Goal: Use online tool/utility: Utilize a website feature to perform a specific function

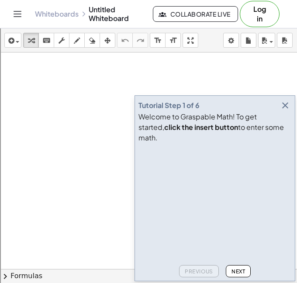
click at [278, 121] on div "Welcome to Graspable Math! To get started, click the insert button to enter som…" at bounding box center [215, 126] width 153 height 31
click at [288, 111] on icon "button" at bounding box center [285, 105] width 10 height 10
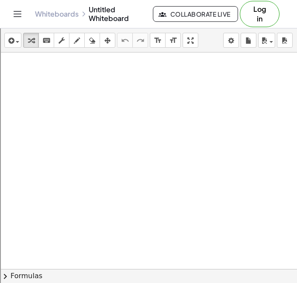
click at [59, 104] on div at bounding box center [148, 288] width 297 height 472
click at [91, 175] on div at bounding box center [148, 288] width 297 height 472
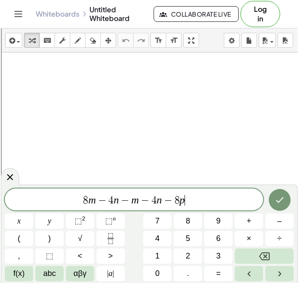
scroll to position [6, 0]
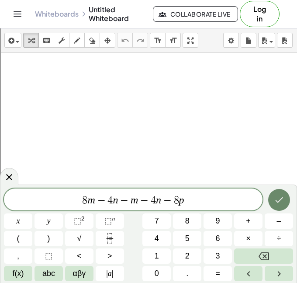
click at [289, 202] on button "Done" at bounding box center [279, 200] width 22 height 22
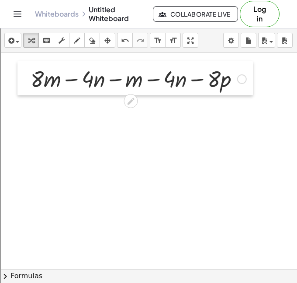
drag, startPoint x: 100, startPoint y: 194, endPoint x: 26, endPoint y: 80, distance: 135.6
click at [26, 80] on div at bounding box center [23, 78] width 13 height 34
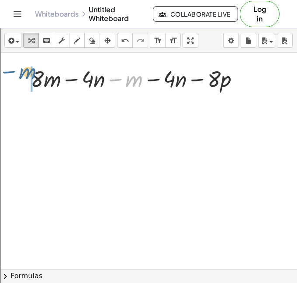
drag, startPoint x: 134, startPoint y: 79, endPoint x: 29, endPoint y: 72, distance: 105.1
click at [29, 72] on div "− m + · 8 · m − · 4 · n − m − · 4 · n − · 8 · p" at bounding box center [135, 78] width 236 height 34
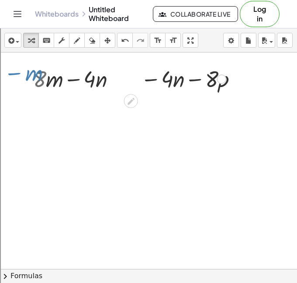
click at [71, 94] on div "− m + · 8 · m − · 4 · n − m − · 4 · n − · 8 · p · 7 + · 8 · m − · 4 · n − m − ·…" at bounding box center [135, 78] width 194 height 34
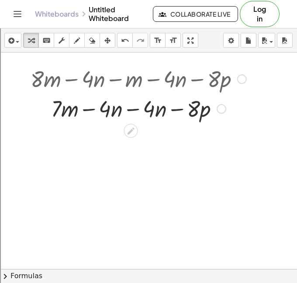
click at [150, 109] on div at bounding box center [138, 108] width 225 height 30
click at [132, 110] on div at bounding box center [138, 108] width 225 height 30
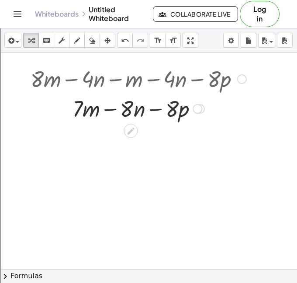
click at [122, 123] on div "+ · 8 · m − · 4 · n − m − · 4 · n − · 8 · p + · 7 · m − · 4 · n − · 4 · n − · 8…" at bounding box center [135, 93] width 236 height 64
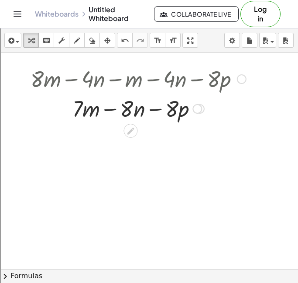
click at [37, 101] on div at bounding box center [138, 108] width 225 height 30
click at [114, 74] on div at bounding box center [138, 78] width 225 height 30
click at [102, 105] on div at bounding box center [138, 108] width 225 height 30
click at [157, 40] on icon "format_size" at bounding box center [158, 40] width 8 height 10
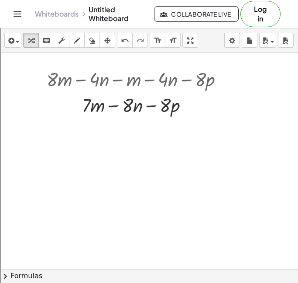
click at [115, 123] on div at bounding box center [164, 288] width 329 height 472
click at [85, 158] on div at bounding box center [164, 288] width 329 height 472
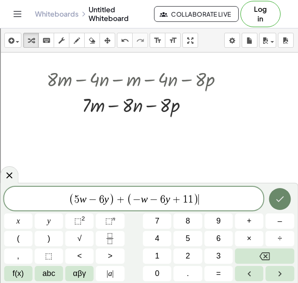
click at [269, 198] on button "Done" at bounding box center [280, 199] width 22 height 22
click at [269, 198] on div at bounding box center [164, 288] width 329 height 472
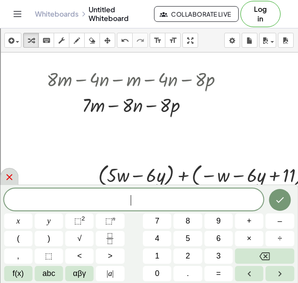
click at [8, 170] on div at bounding box center [9, 176] width 18 height 17
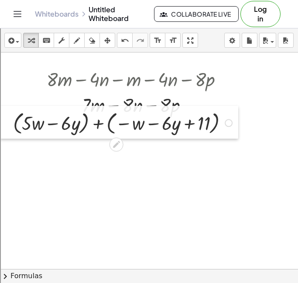
drag, startPoint x: 89, startPoint y: 174, endPoint x: -21, endPoint y: 122, distance: 121.4
click at [0, 122] on html "Graspable Math Activities Get Started Activity Bank Assigned Work Classes White…" at bounding box center [149, 209] width 298 height 419
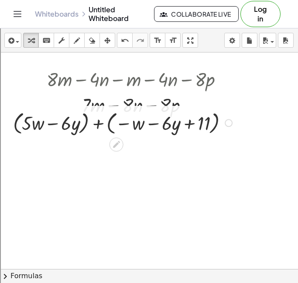
click at [31, 124] on div at bounding box center [124, 122] width 231 height 28
click at [66, 126] on div at bounding box center [124, 122] width 231 height 28
click at [55, 124] on div at bounding box center [124, 122] width 231 height 28
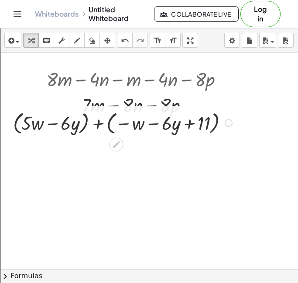
click at [55, 124] on div at bounding box center [124, 122] width 231 height 28
click at [95, 121] on div at bounding box center [124, 122] width 231 height 28
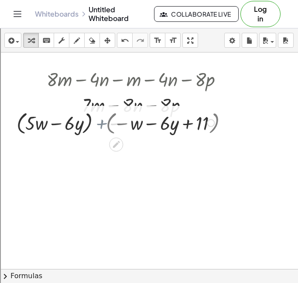
click at [96, 121] on div at bounding box center [124, 122] width 196 height 28
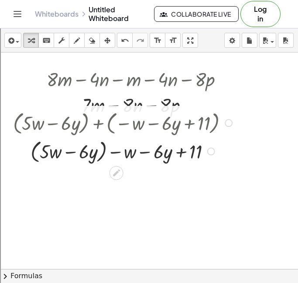
click at [132, 148] on div at bounding box center [124, 150] width 231 height 28
click at [147, 148] on div at bounding box center [124, 150] width 231 height 28
click at [125, 42] on icon "undo" at bounding box center [125, 40] width 8 height 10
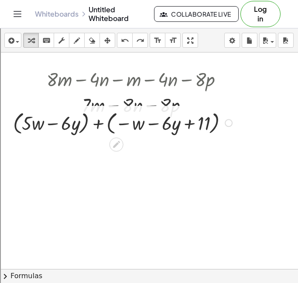
click at [101, 123] on div at bounding box center [124, 122] width 231 height 28
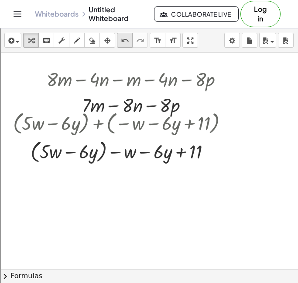
click at [131, 44] on button "undo undo" at bounding box center [125, 40] width 16 height 15
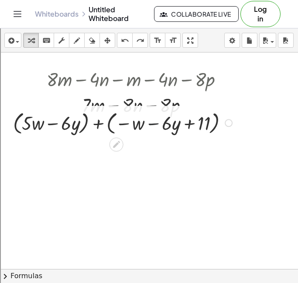
click at [147, 125] on div at bounding box center [124, 122] width 231 height 28
drag, startPoint x: 134, startPoint y: 126, endPoint x: 33, endPoint y: 124, distance: 101.0
click at [33, 124] on div at bounding box center [124, 122] width 231 height 28
click at [35, 120] on div at bounding box center [124, 122] width 231 height 28
click at [50, 123] on div at bounding box center [124, 122] width 231 height 28
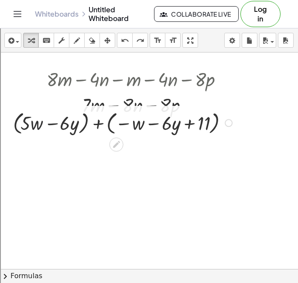
click at [50, 123] on div at bounding box center [124, 122] width 231 height 28
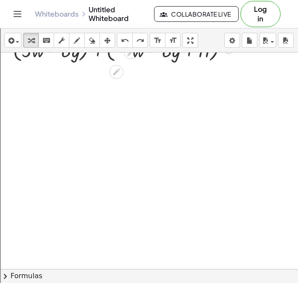
scroll to position [96, 0]
click at [92, 111] on div at bounding box center [164, 193] width 329 height 472
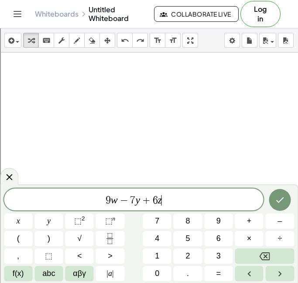
scroll to position [10, 0]
click at [282, 208] on button "Done" at bounding box center [280, 200] width 22 height 22
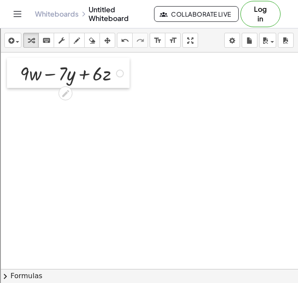
drag, startPoint x: 103, startPoint y: 127, endPoint x: 21, endPoint y: 75, distance: 97.2
click at [20, 75] on div at bounding box center [13, 73] width 13 height 30
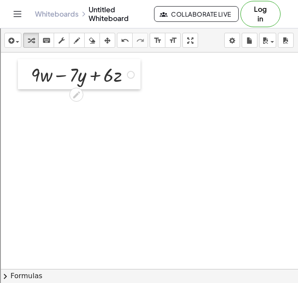
drag, startPoint x: 21, startPoint y: 75, endPoint x: 32, endPoint y: 75, distance: 10.9
click at [31, 75] on div at bounding box center [24, 74] width 13 height 30
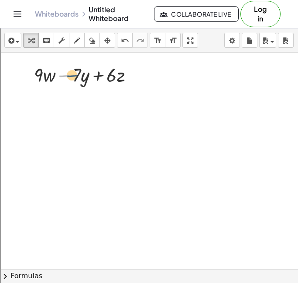
drag, startPoint x: 65, startPoint y: 76, endPoint x: 73, endPoint y: 74, distance: 8.0
click at [73, 74] on div at bounding box center [87, 74] width 115 height 26
drag, startPoint x: 59, startPoint y: 74, endPoint x: 94, endPoint y: 76, distance: 35.4
click at [94, 76] on div at bounding box center [87, 74] width 115 height 26
click at [128, 40] on icon "undo" at bounding box center [125, 40] width 8 height 10
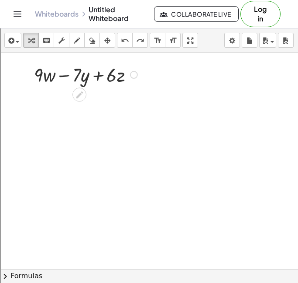
click at [67, 78] on div at bounding box center [87, 74] width 115 height 26
click at [77, 152] on div at bounding box center [164, 193] width 329 height 472
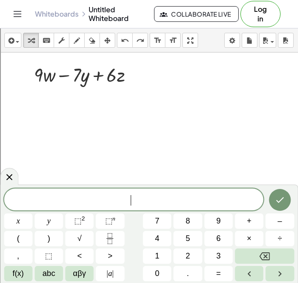
scroll to position [10, 0]
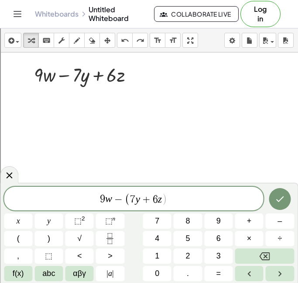
click at [130, 200] on span "( 7 y + 6 z ​ )" at bounding box center [146, 199] width 43 height 13
click at [170, 201] on span ")" at bounding box center [169, 199] width 6 height 13
click at [269, 196] on div at bounding box center [280, 199] width 28 height 24
click at [271, 196] on button "Done" at bounding box center [280, 199] width 22 height 22
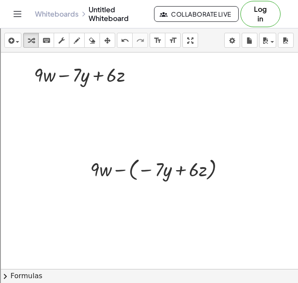
drag, startPoint x: 76, startPoint y: 165, endPoint x: 38, endPoint y: 137, distance: 47.2
click at [38, 137] on div at bounding box center [164, 193] width 329 height 472
click at [64, 156] on div at bounding box center [164, 193] width 329 height 472
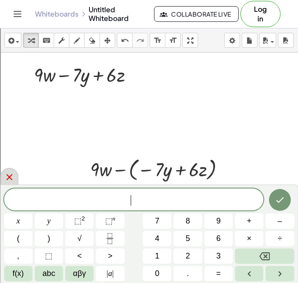
click at [12, 171] on div at bounding box center [9, 176] width 18 height 17
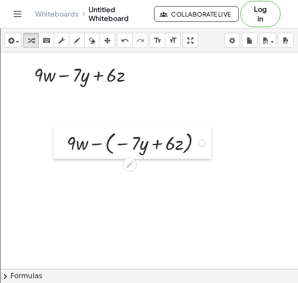
drag, startPoint x: 85, startPoint y: 174, endPoint x: 50, endPoint y: 133, distance: 54.2
click at [54, 133] on div at bounding box center [60, 142] width 13 height 33
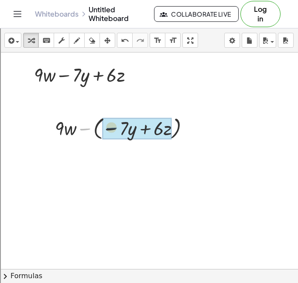
drag, startPoint x: 85, startPoint y: 128, endPoint x: 114, endPoint y: 127, distance: 28.9
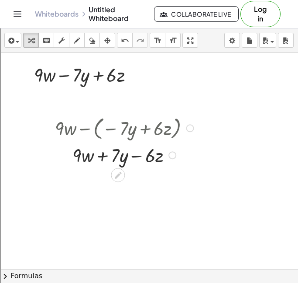
click at [103, 151] on div at bounding box center [126, 155] width 150 height 26
click at [146, 154] on div at bounding box center [126, 155] width 150 height 26
click at [142, 155] on div at bounding box center [126, 155] width 150 height 26
click at [128, 161] on div at bounding box center [126, 155] width 150 height 26
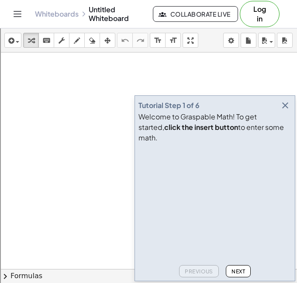
click at [287, 111] on icon "button" at bounding box center [285, 105] width 10 height 10
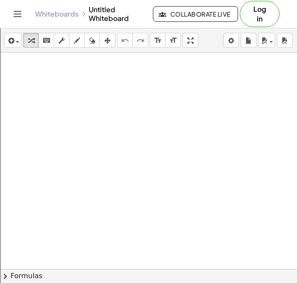
click at [90, 110] on div at bounding box center [148, 288] width 297 height 472
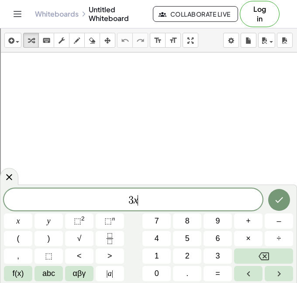
scroll to position [2, 0]
click at [125, 205] on span "3 x ​" at bounding box center [133, 200] width 259 height 12
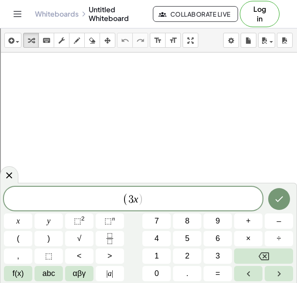
click at [144, 194] on span "( ​ 3 x )" at bounding box center [133, 199] width 259 height 14
click at [143, 195] on span ")" at bounding box center [141, 199] width 6 height 13
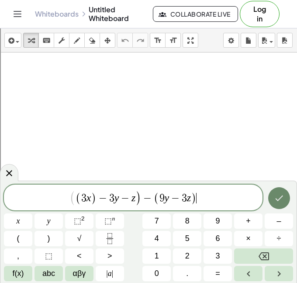
click at [279, 194] on icon "Done" at bounding box center [279, 198] width 10 height 10
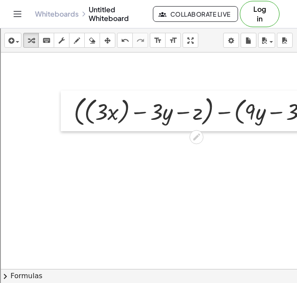
drag, startPoint x: 102, startPoint y: 126, endPoint x: 31, endPoint y: 70, distance: 90.1
click at [61, 90] on div at bounding box center [67, 110] width 13 height 41
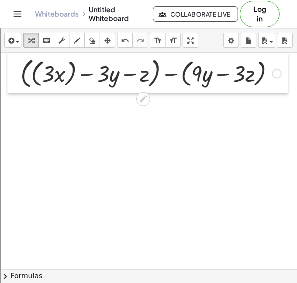
drag, startPoint x: 21, startPoint y: 77, endPoint x: 9, endPoint y: 73, distance: 13.4
click at [9, 73] on div at bounding box center [13, 72] width 13 height 41
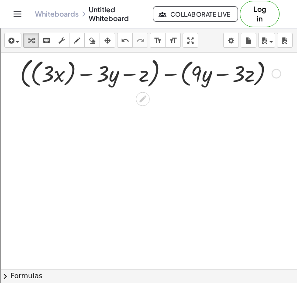
click at [24, 78] on div at bounding box center [151, 73] width 270 height 36
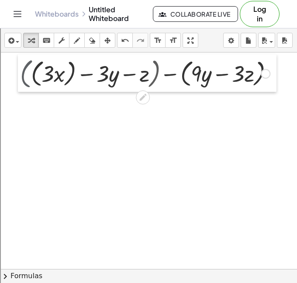
click at [24, 78] on div at bounding box center [24, 73] width 13 height 38
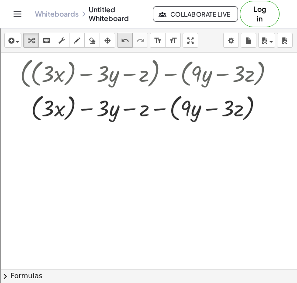
click at [123, 38] on icon "undo" at bounding box center [125, 40] width 8 height 10
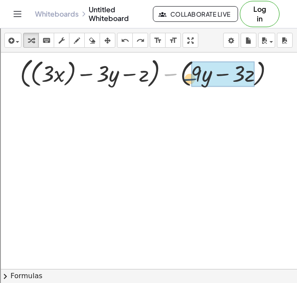
drag, startPoint x: 170, startPoint y: 73, endPoint x: 190, endPoint y: 78, distance: 20.2
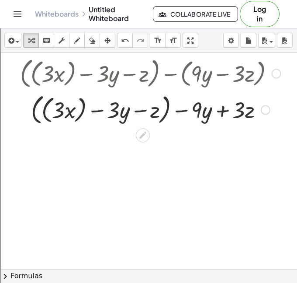
click at [28, 116] on div at bounding box center [151, 109] width 270 height 36
click at [28, 116] on div at bounding box center [151, 109] width 270 height 33
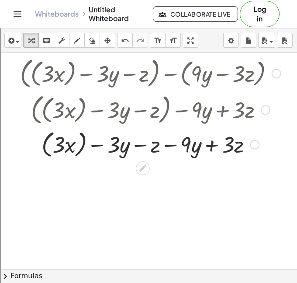
click at [46, 130] on div at bounding box center [151, 143] width 270 height 33
click at [46, 130] on div at bounding box center [151, 144] width 270 height 30
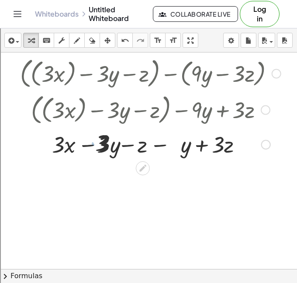
click at [105, 145] on div at bounding box center [151, 143] width 270 height 33
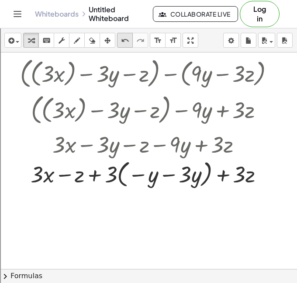
click at [124, 37] on icon "undo" at bounding box center [125, 40] width 8 height 10
